Goal: Transaction & Acquisition: Purchase product/service

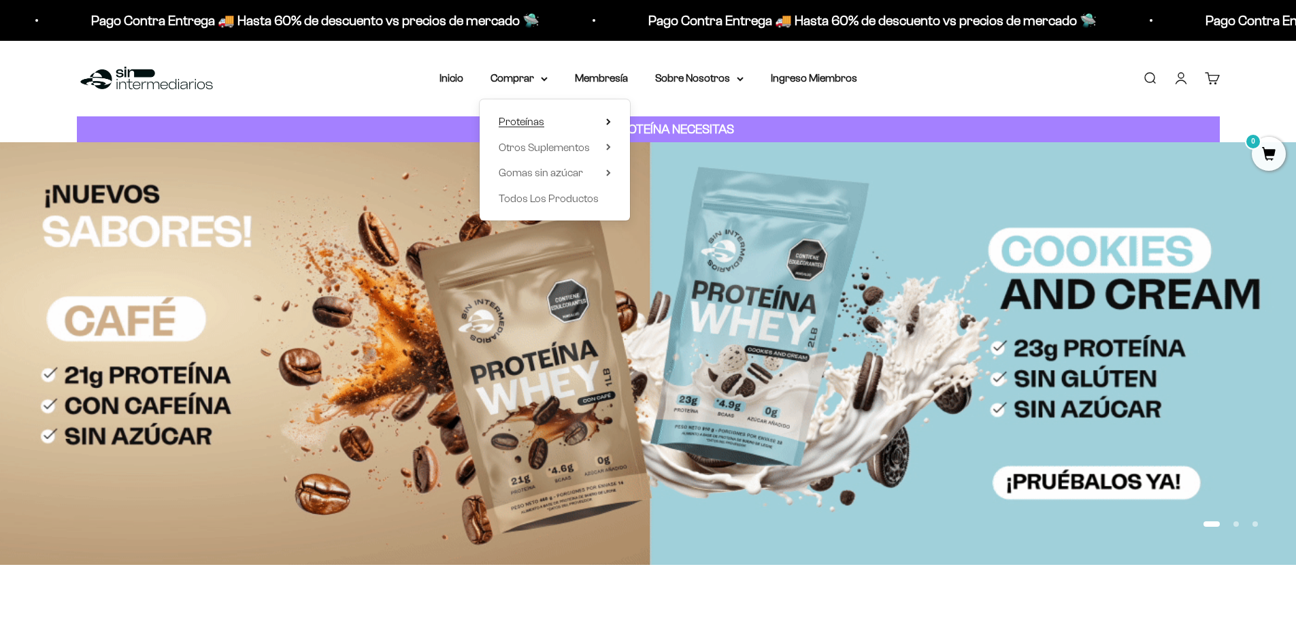
click at [534, 125] on span "Proteínas" at bounding box center [522, 122] width 46 height 12
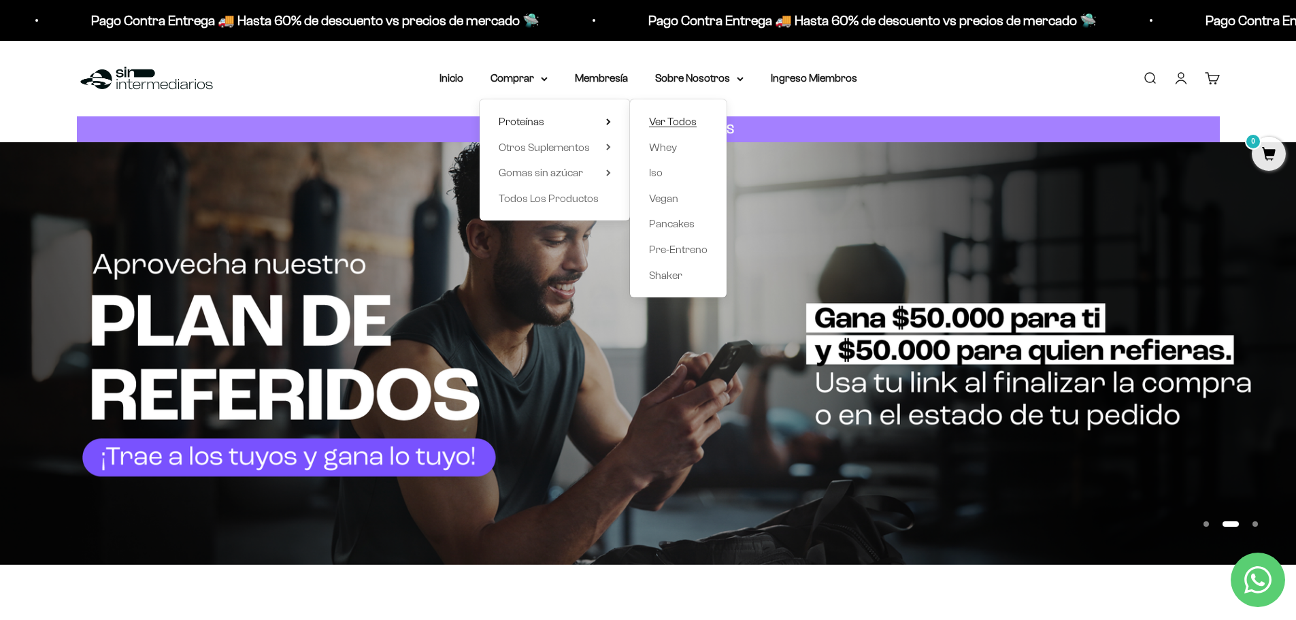
click at [674, 121] on span "Ver Todos" at bounding box center [673, 122] width 48 height 12
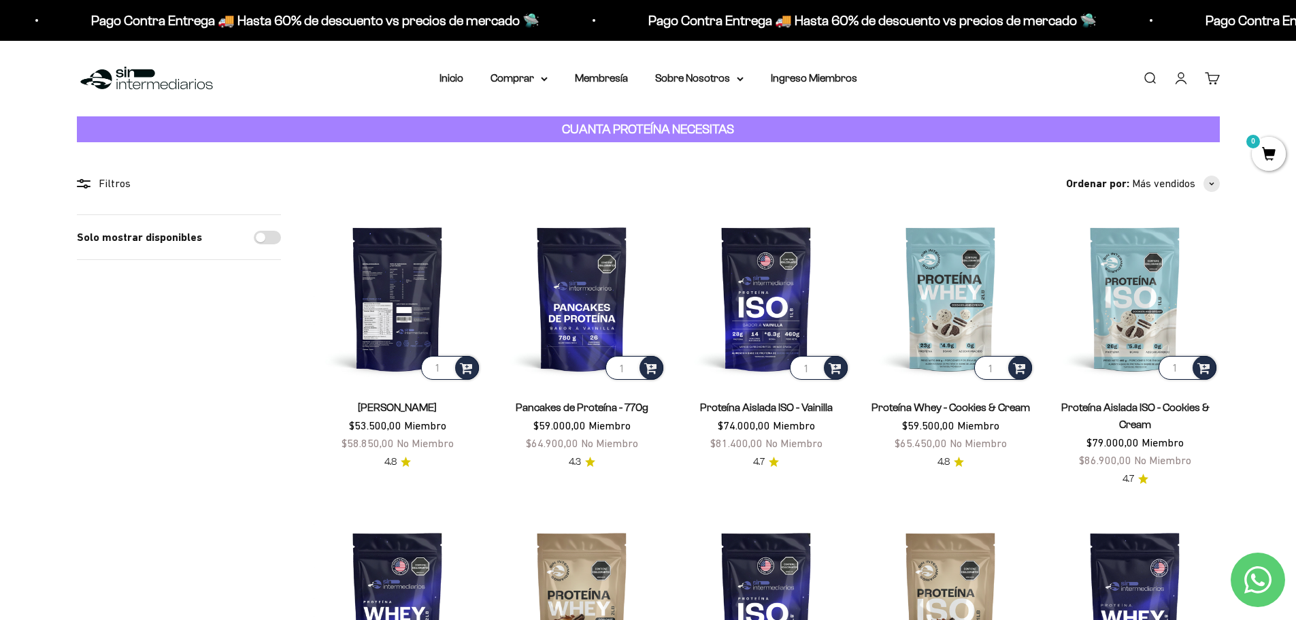
click at [399, 297] on img at bounding box center [398, 298] width 168 height 168
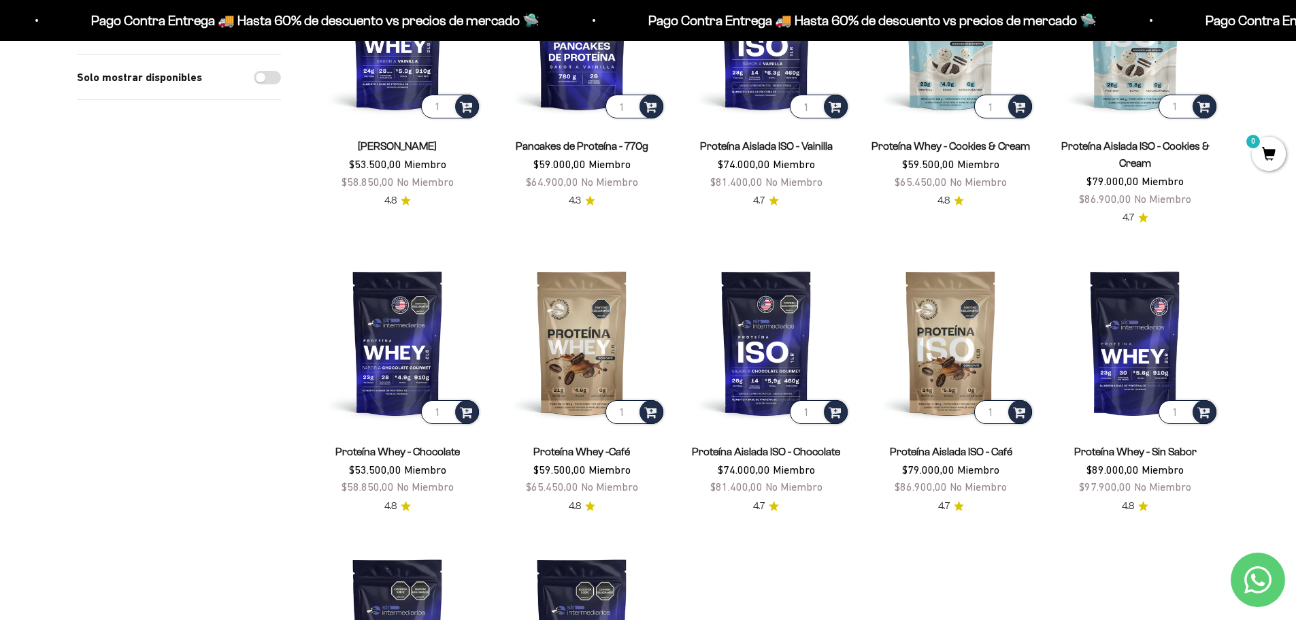
scroll to position [272, 0]
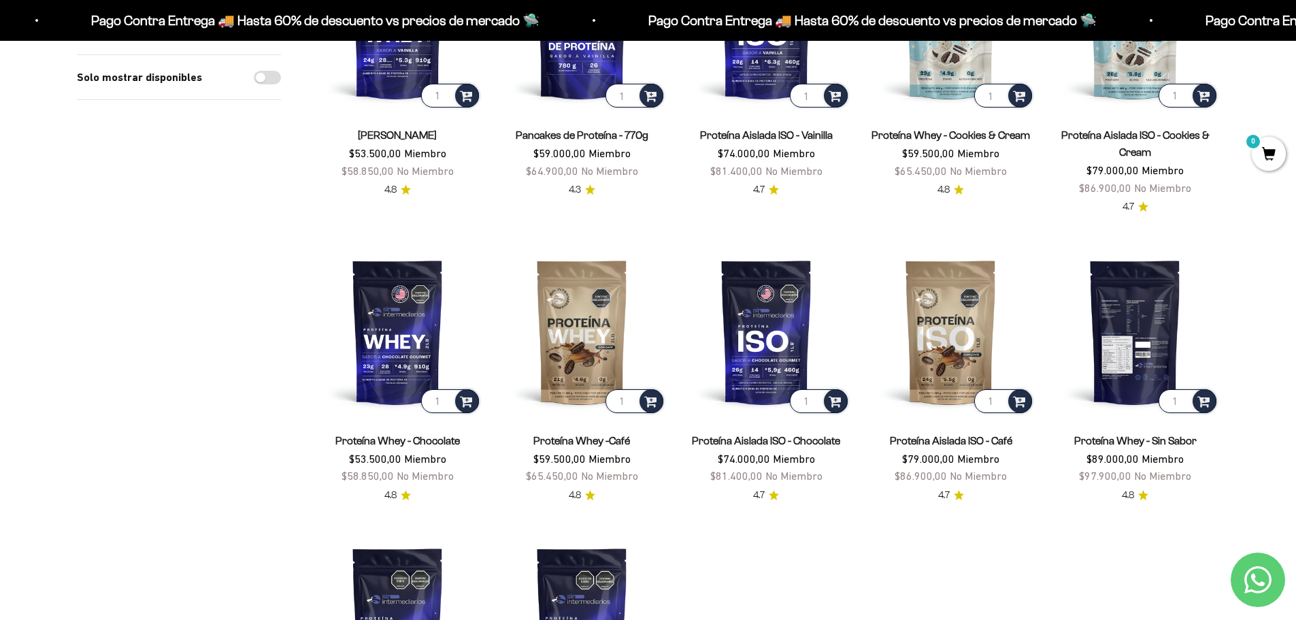
click at [1135, 320] on img at bounding box center [1135, 332] width 168 height 168
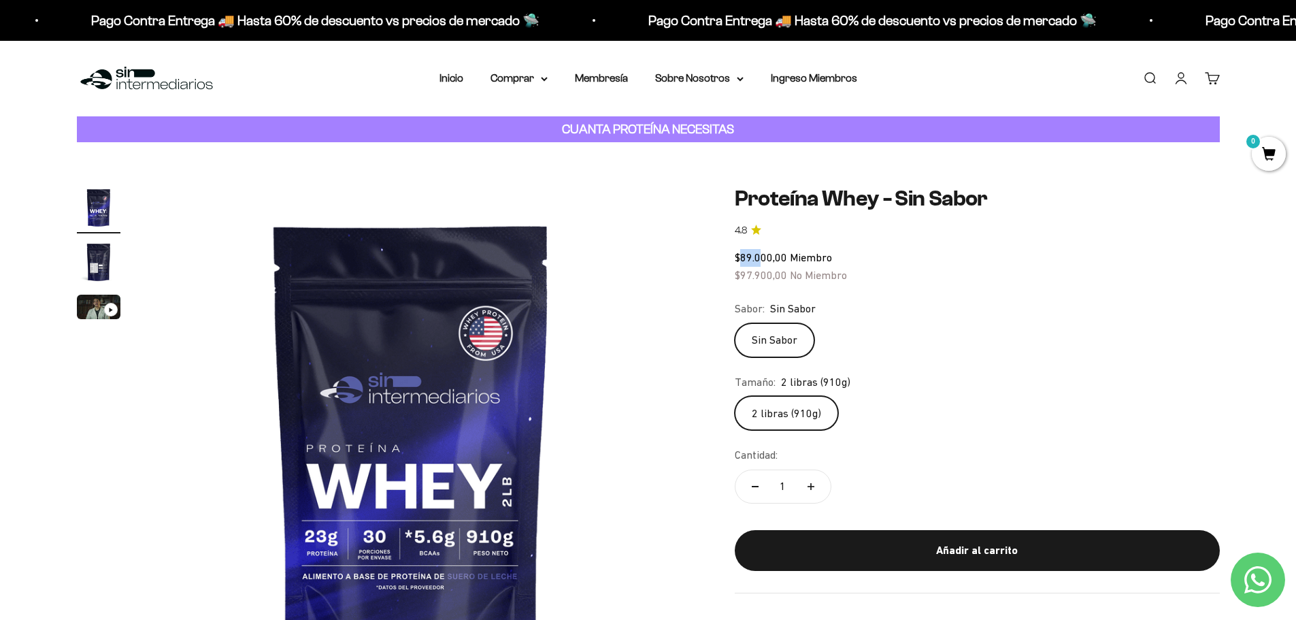
drag, startPoint x: 742, startPoint y: 260, endPoint x: 761, endPoint y: 259, distance: 18.4
click at [761, 259] on span "$89.000,00" at bounding box center [761, 257] width 52 height 12
drag, startPoint x: 756, startPoint y: 278, endPoint x: 773, endPoint y: 279, distance: 17.1
click at [773, 279] on span "$97.900,00" at bounding box center [761, 275] width 52 height 12
click at [777, 278] on span "$97.900,00" at bounding box center [761, 275] width 52 height 12
